Goal: Book appointment/travel/reservation

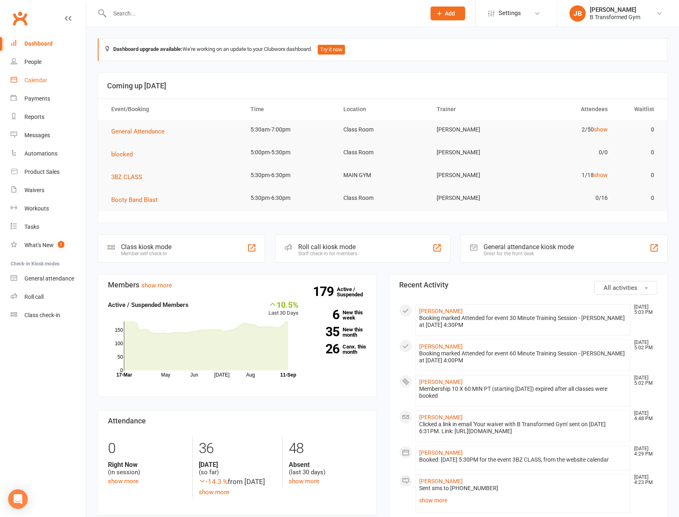
click at [32, 81] on div "Calendar" at bounding box center [35, 80] width 23 height 7
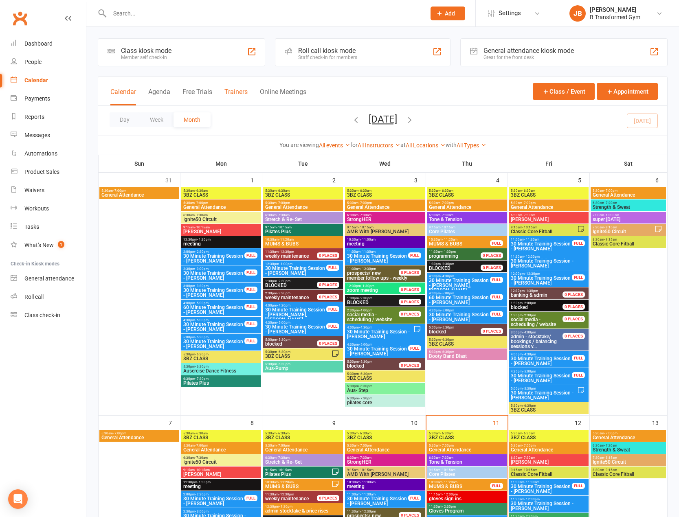
click at [244, 90] on button "Trainers" at bounding box center [236, 97] width 23 height 18
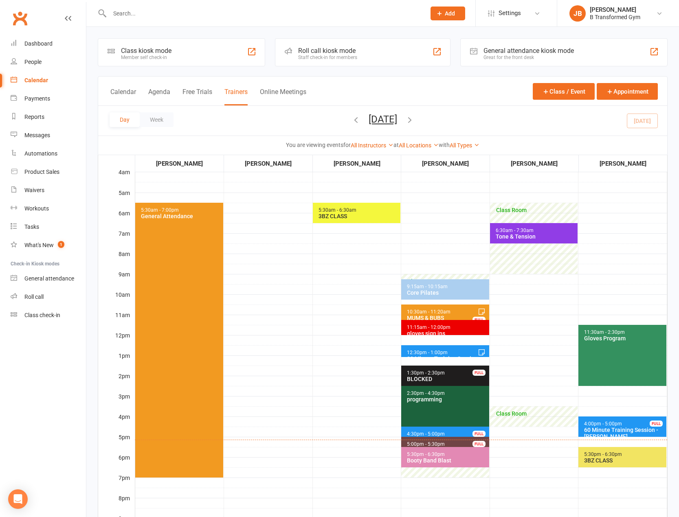
click at [440, 433] on span "4:30pm - 5:00pm" at bounding box center [426, 434] width 39 height 6
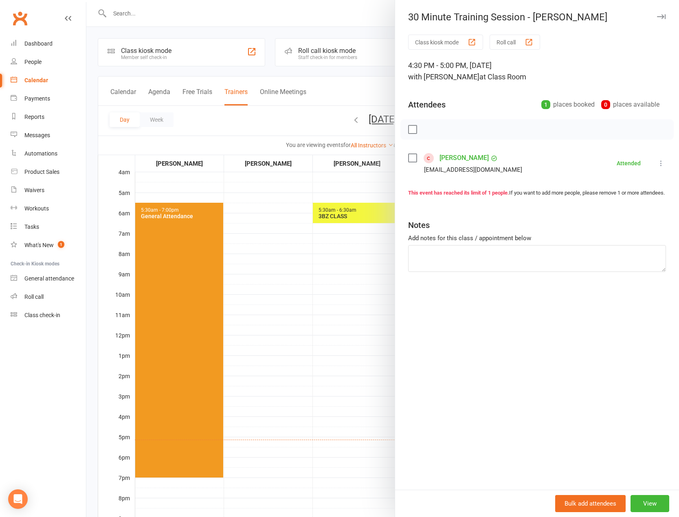
click at [297, 287] on div at bounding box center [382, 258] width 593 height 517
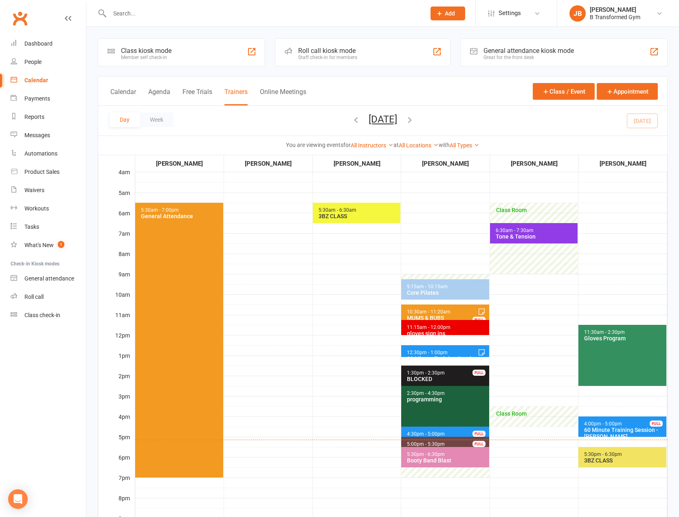
click at [437, 434] on span "4:30pm - 5:00pm" at bounding box center [426, 434] width 39 height 6
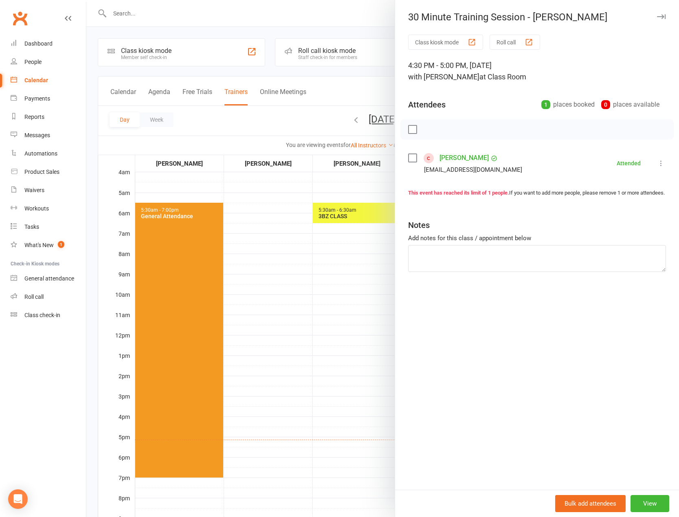
click at [314, 302] on div at bounding box center [382, 258] width 593 height 517
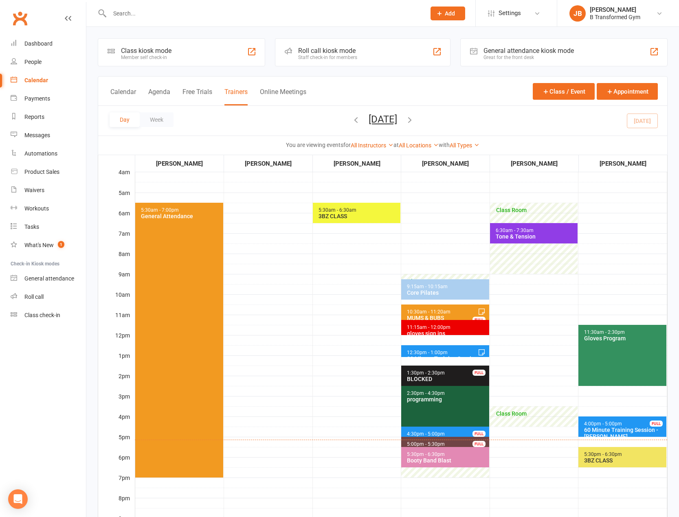
click at [444, 348] on span "12:30pm - 1:00pm 30 Minute Training Session - [PERSON_NAME]" at bounding box center [445, 352] width 88 height 12
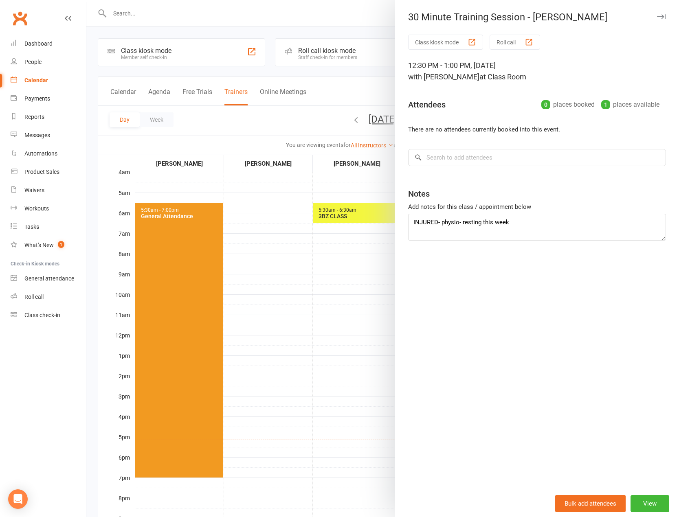
click at [346, 302] on div at bounding box center [382, 258] width 593 height 517
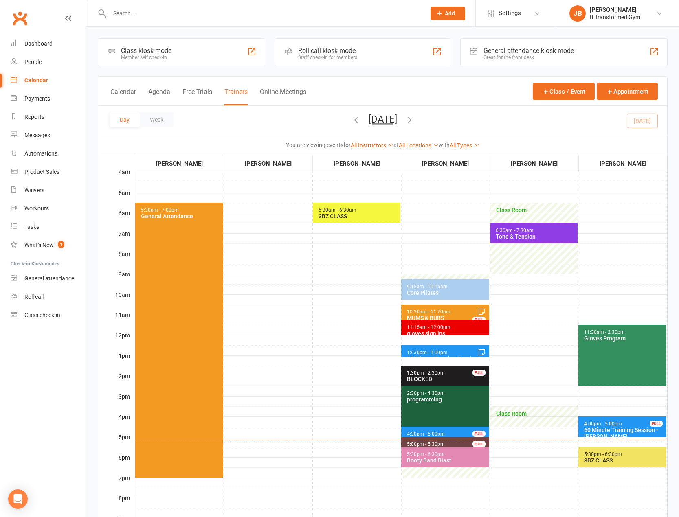
click at [425, 315] on div "MUMS & BUBS" at bounding box center [447, 318] width 81 height 7
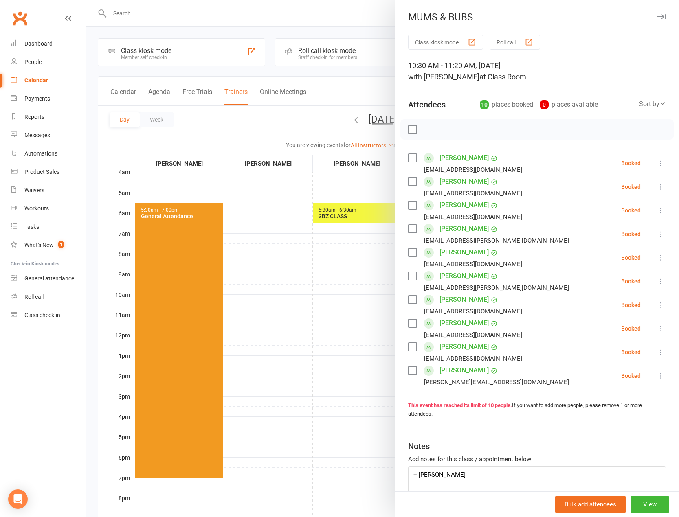
click at [327, 305] on div at bounding box center [382, 258] width 593 height 517
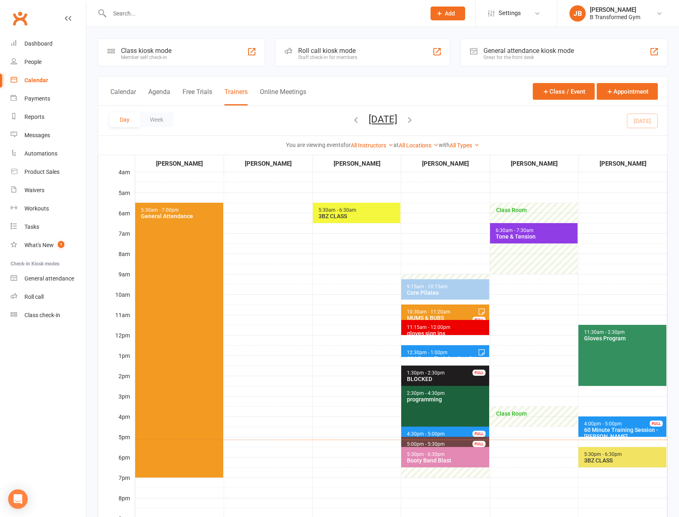
click at [432, 333] on div "gloves sign ins" at bounding box center [447, 333] width 81 height 7
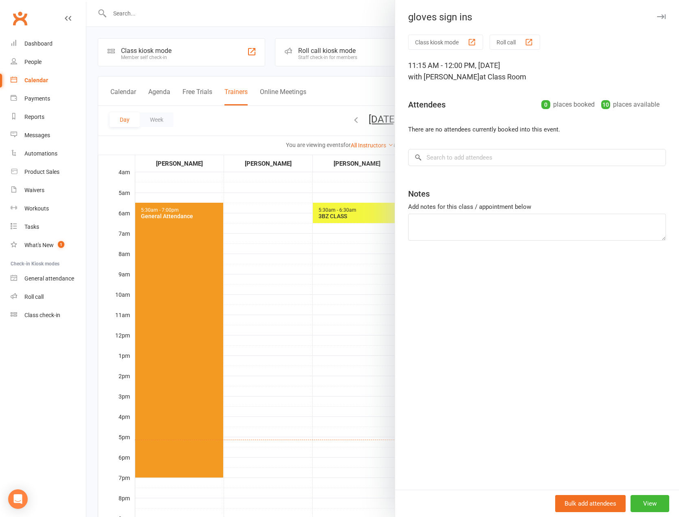
click at [361, 324] on div at bounding box center [382, 258] width 593 height 517
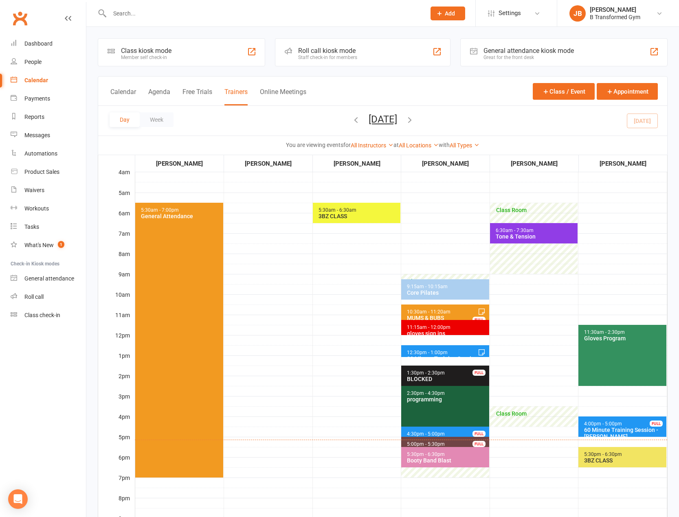
click at [592, 344] on span "11:30am - 2:30pm Gloves Program" at bounding box center [623, 355] width 88 height 61
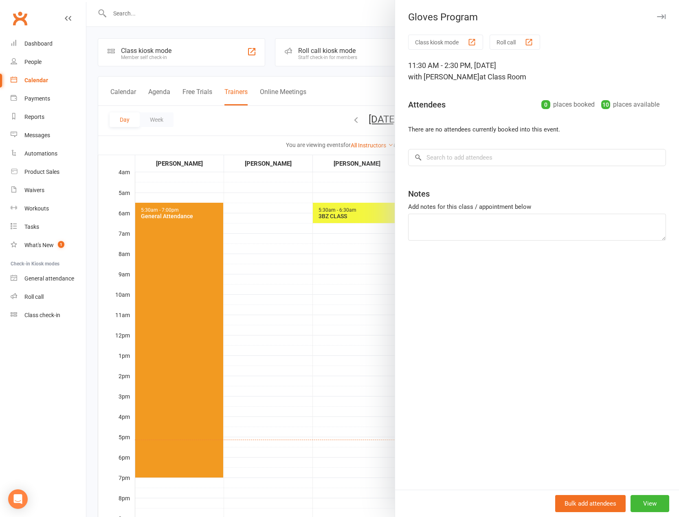
click at [344, 310] on div at bounding box center [382, 258] width 593 height 517
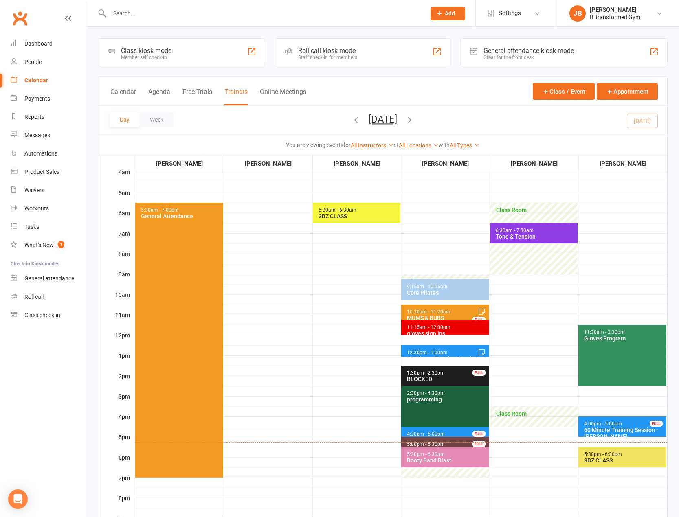
click at [414, 119] on icon "button" at bounding box center [409, 119] width 9 height 9
